Goal: Task Accomplishment & Management: Manage account settings

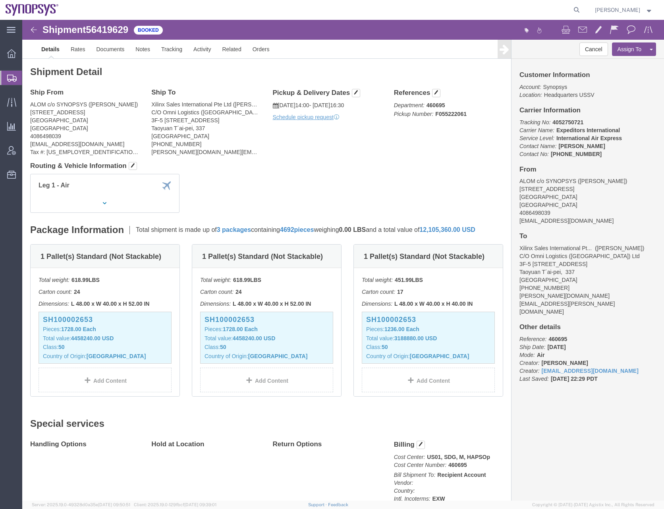
drag, startPoint x: 582, startPoint y: 11, endPoint x: 537, endPoint y: 11, distance: 44.5
click at [582, 11] on icon at bounding box center [576, 9] width 11 height 11
click at [376, 2] on input "search" at bounding box center [449, 9] width 241 height 19
paste input "56840242"
type input "56840242"
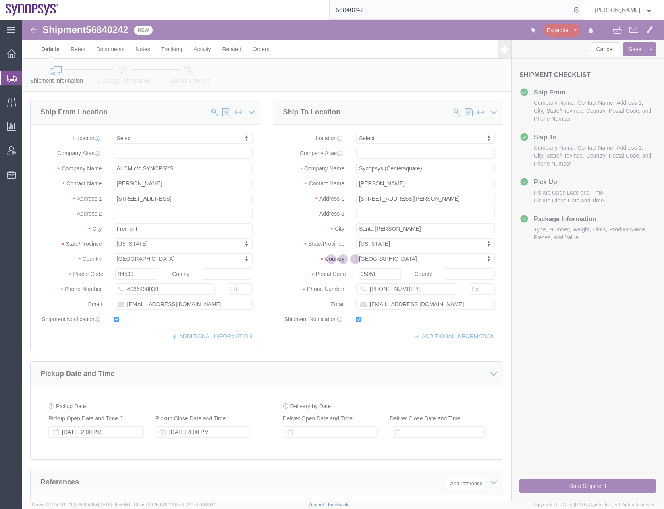
select select
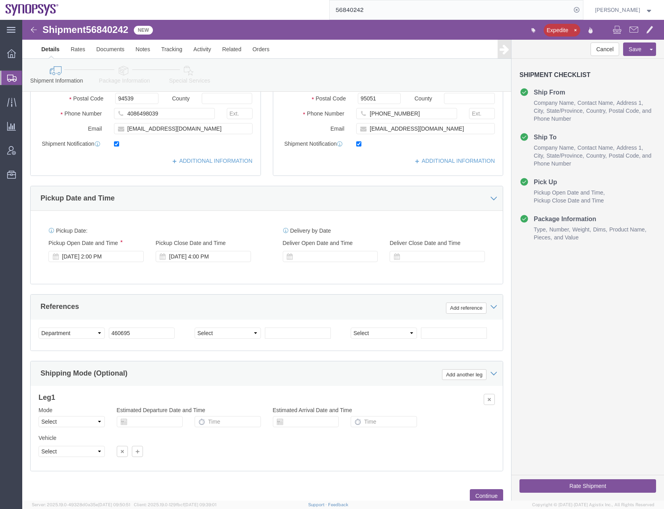
scroll to position [198, 0]
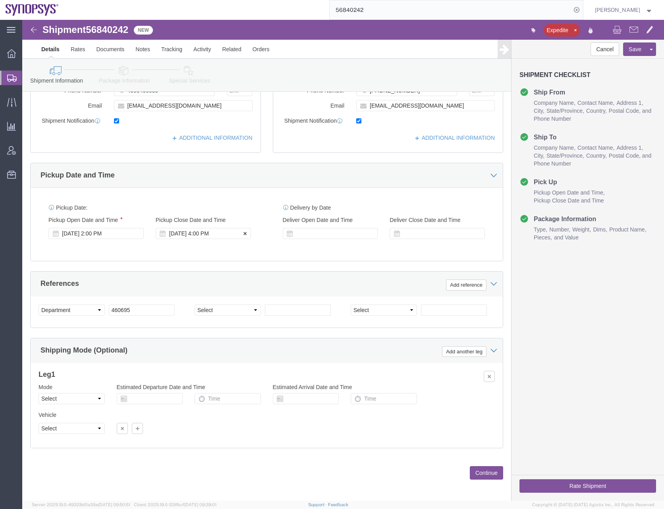
click div "Sep 17 2025 4:00 PM"
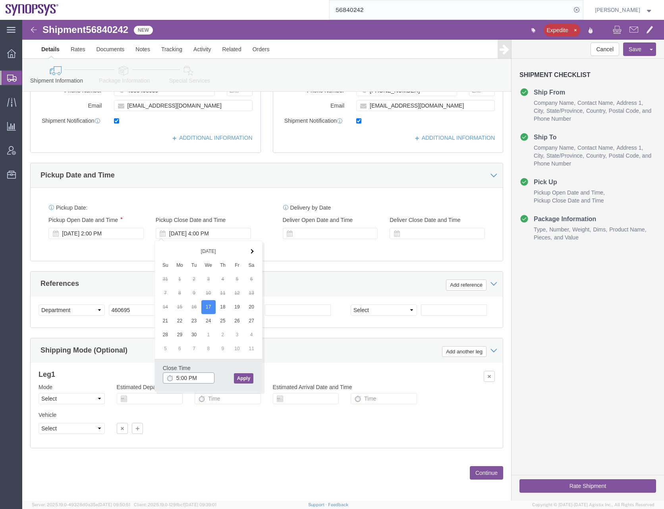
type input "5:00 PM"
click button "Apply"
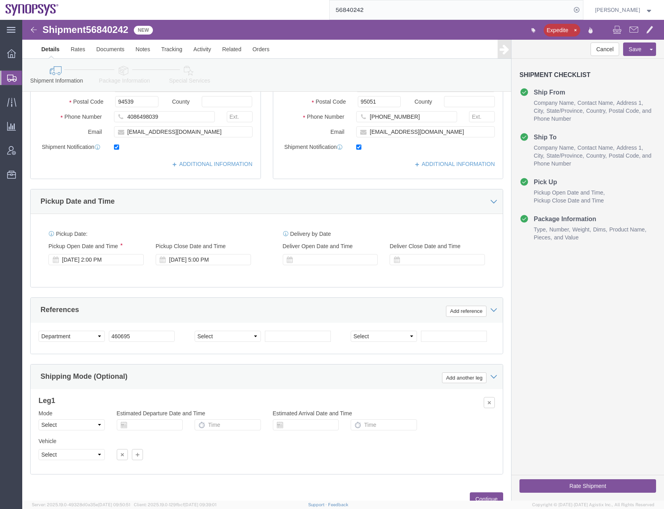
scroll to position [202, 0]
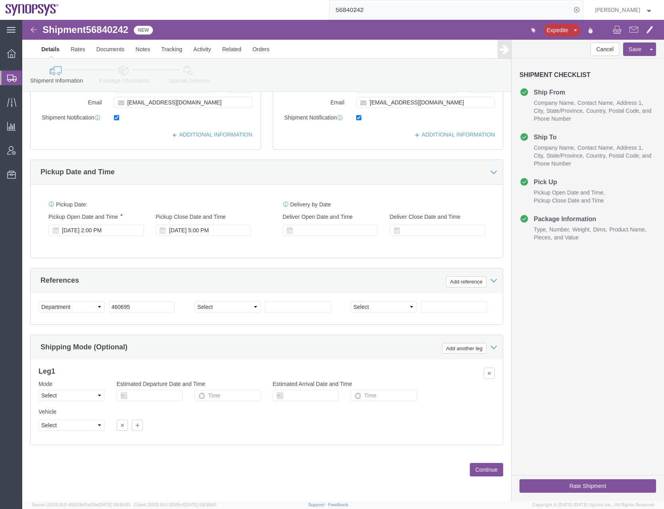
click button "Continue"
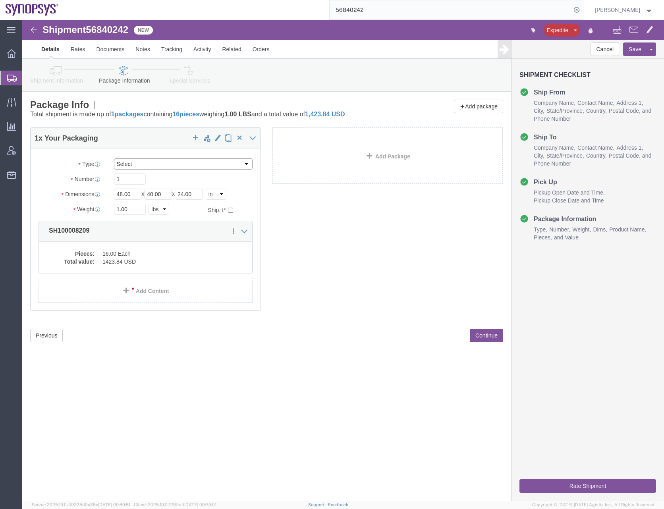
click select "Select Bale(s) Basket(s) Bolt(s) Bottle(s) Buckets Bulk Bundle(s) Can(s) Cardbo…"
select select "CRTN"
click select "Select Bale(s) Basket(s) Bolt(s) Bottle(s) Buckets Bulk Bundle(s) Can(s) Cardbo…"
type input "23"
type input "15"
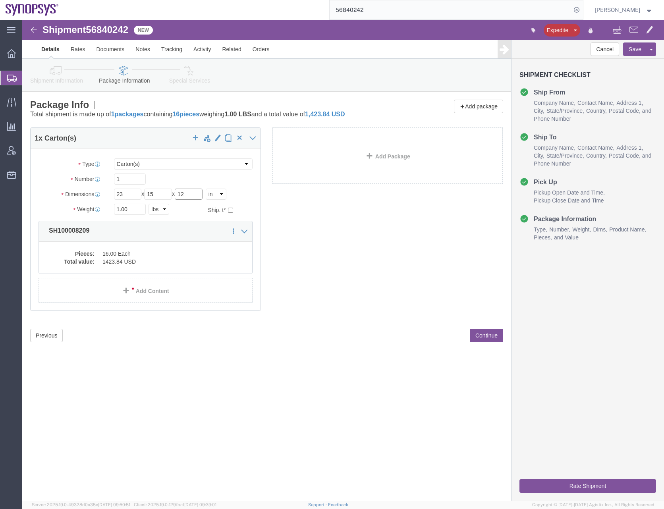
type input "12"
type input "34"
click dd "1423.84 USD"
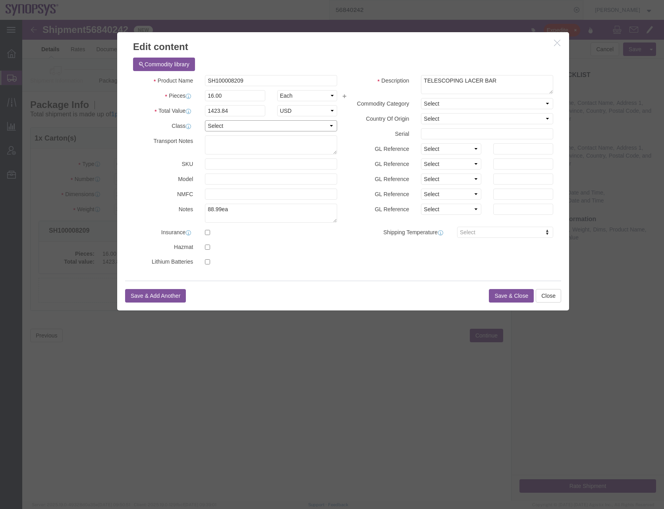
click select "Select 50 55 60 65 70 85 92.5 100 125 175 250 300 400"
select select "50"
click select "Select 50 55 60 65 70 85 92.5 100 125 175 250 300 400"
click select "Select Afghanistan Åland Islands Albania Algeria American Samoa Andorra Angola …"
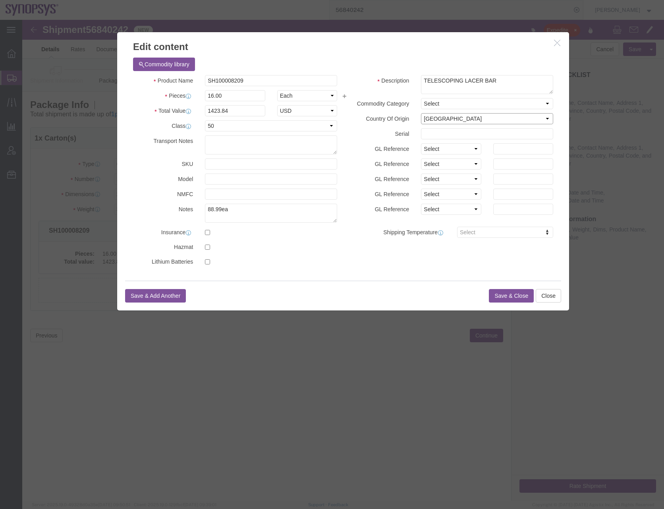
select select "US"
click button "Save & Close"
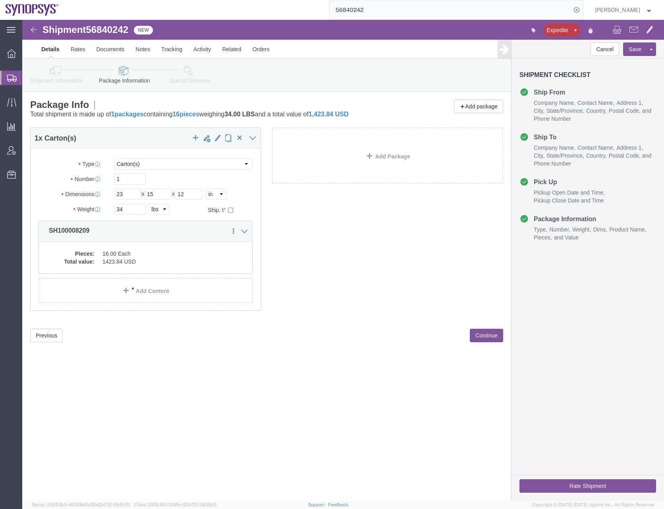
click button "Continue"
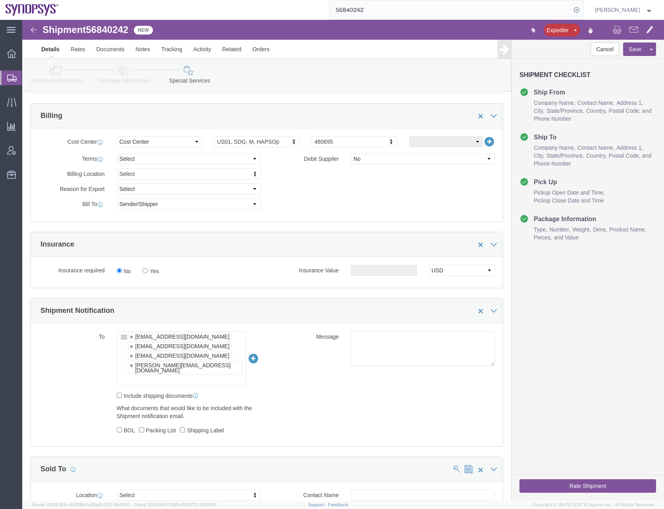
scroll to position [357, 0]
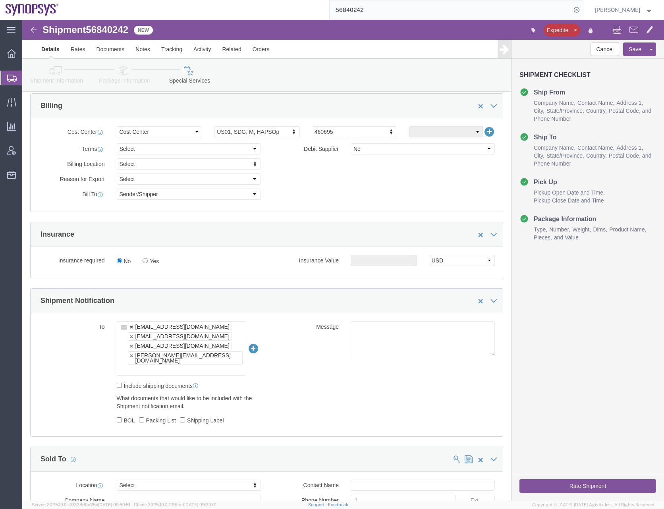
click link
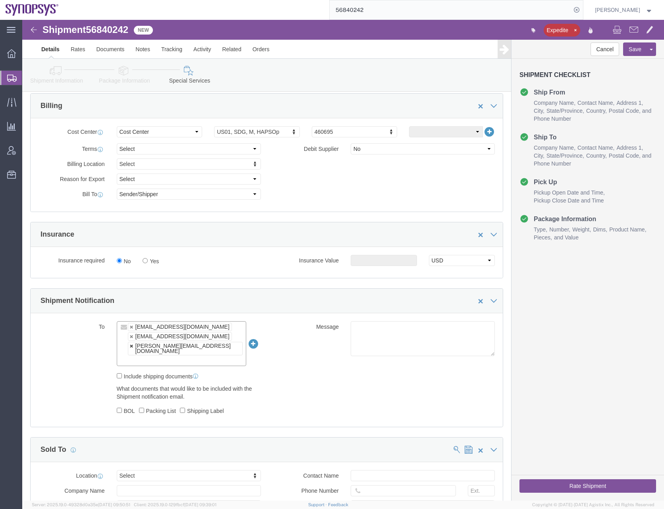
click link
type input "jerryd@synopsys.com,drasmussen@alom.com"
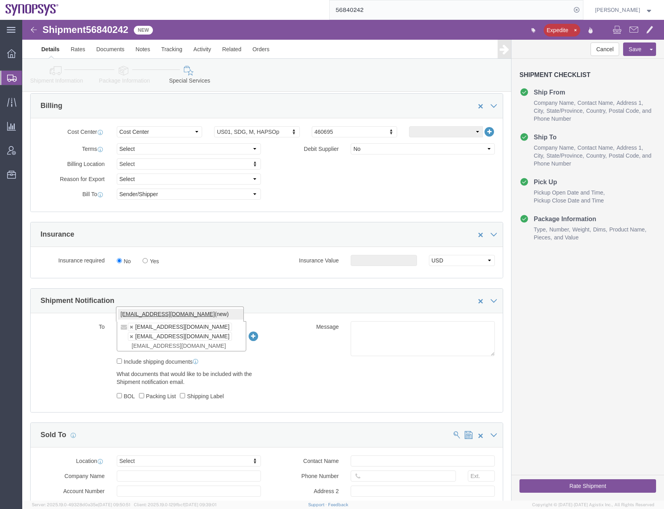
type input "synopsyshapu@alom.com"
type input "jerryd@synopsys.com,drasmussen@alom.com,synopsyshapu@alom.com"
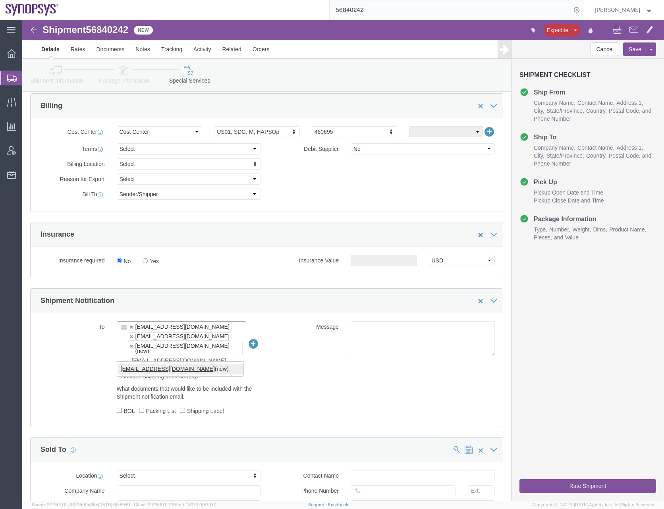
type input "shipping@synopsys.com"
type input "jerryd@synopsys.com,drasmussen@alom.com,synopsyshapu@alom.com,shipping@synopsys…"
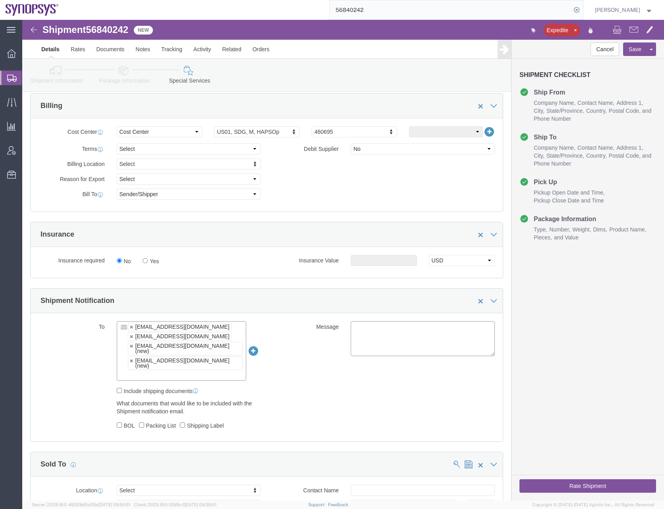
click div "To jerryd@synopsys.com drasmussen@alom.com synopsyshapu@alom.com (new) shipping…"
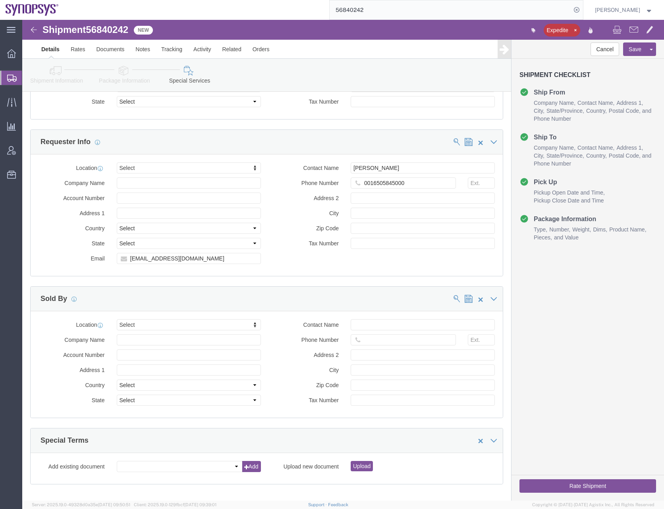
scroll to position [834, 0]
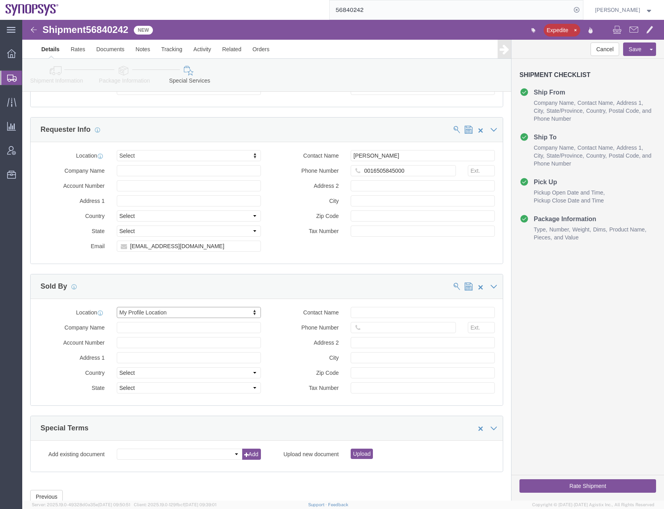
select select "MYPROFILE"
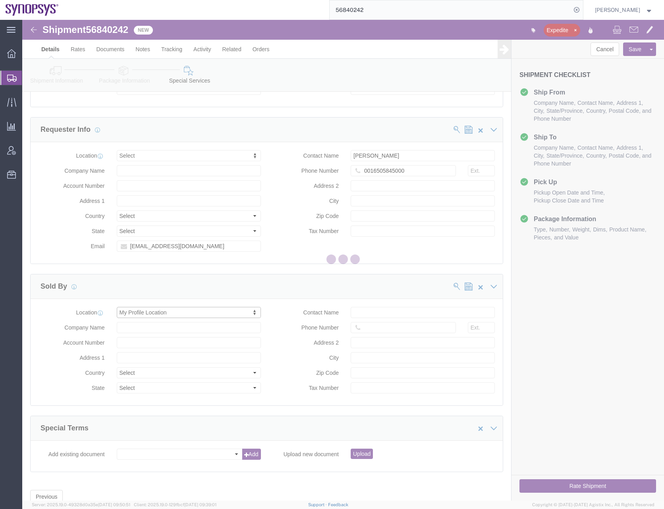
type input "675 Almanor Ave"
select select "US"
type input "Rafael Chacon"
type input "0016505845000"
type input "Sunnyvale"
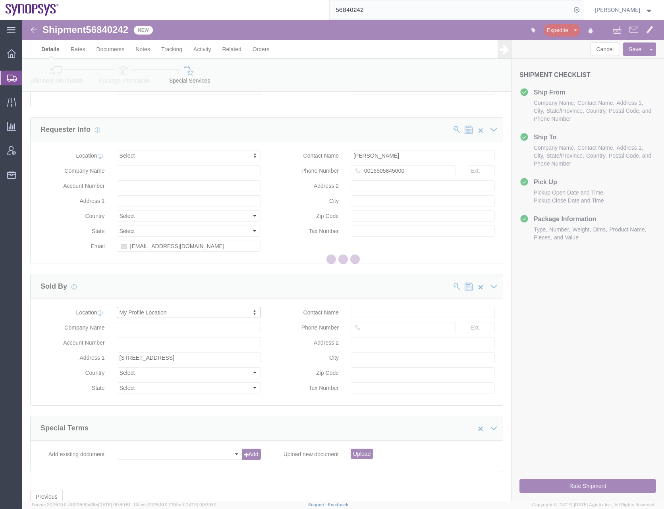
type input "94085"
type input "56-1546236"
type input "Synopsys Headquarters USSV"
select select "CA"
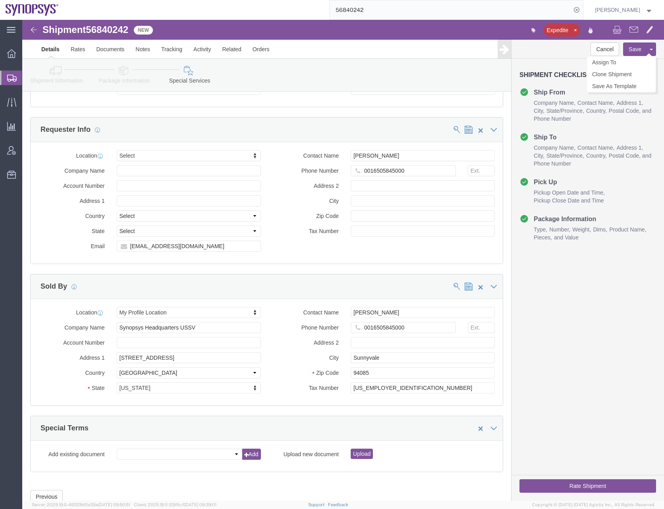
click button "Save"
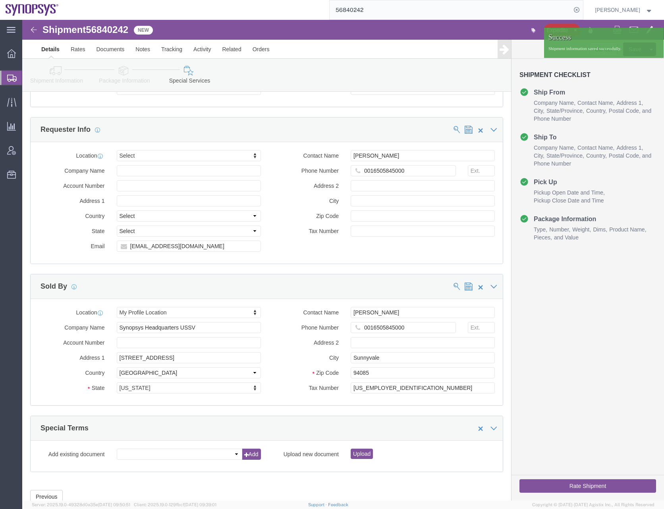
click div "Cancel Save Assign To Clone Shipment Save As Template Shipment Checklist Ship F…"
click button "Rate Shipment"
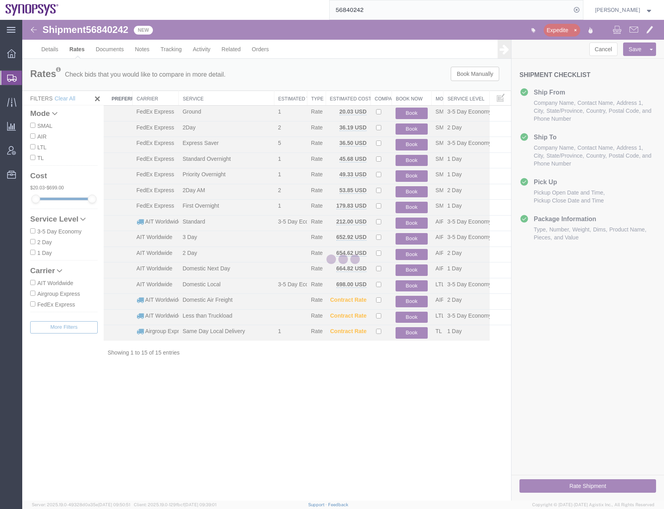
scroll to position [0, 0]
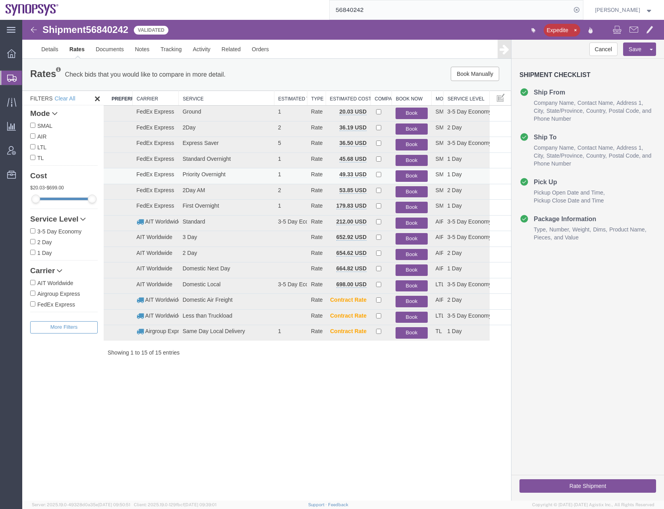
click at [408, 175] on button "Book" at bounding box center [411, 176] width 32 height 12
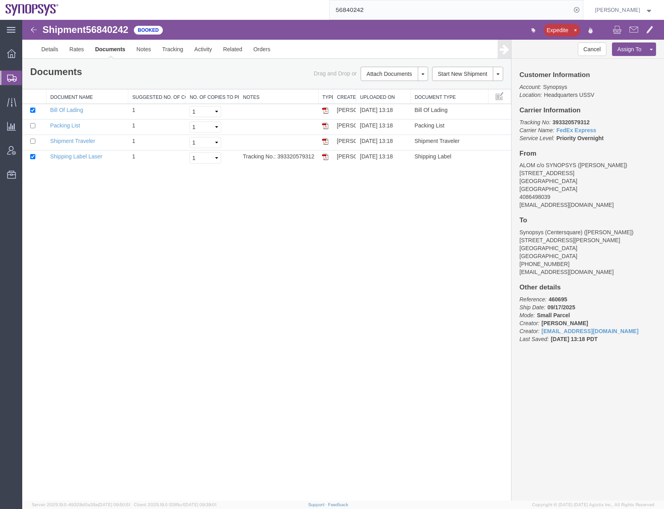
click at [227, 278] on div "Shipment 56840242 4 of 4 Booked Expedite Details Rates Documents Notes Tracking…" at bounding box center [342, 260] width 641 height 481
click at [53, 49] on link "Details" at bounding box center [50, 49] width 28 height 19
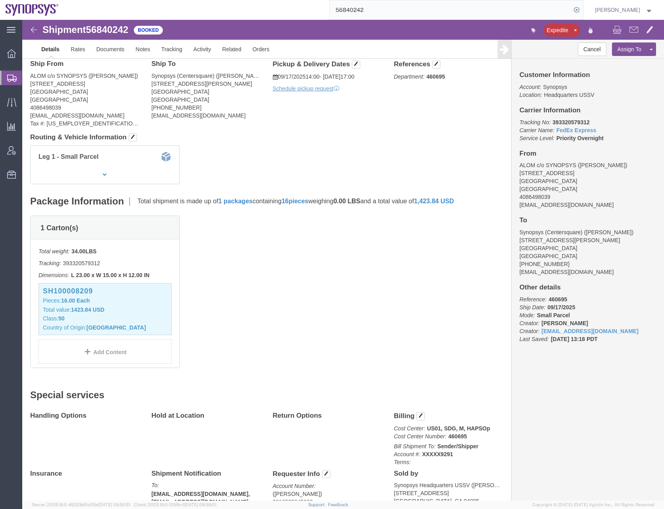
scroll to position [107, 0]
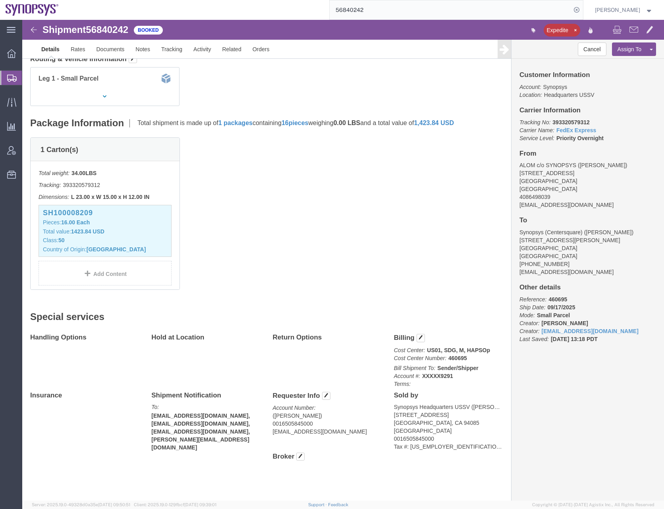
click div "1 Carton(s) Total weight: 34.00 LBS Tracking: 393320579312 Dimensions: L 23.00 …"
